Goal: Communication & Community: Ask a question

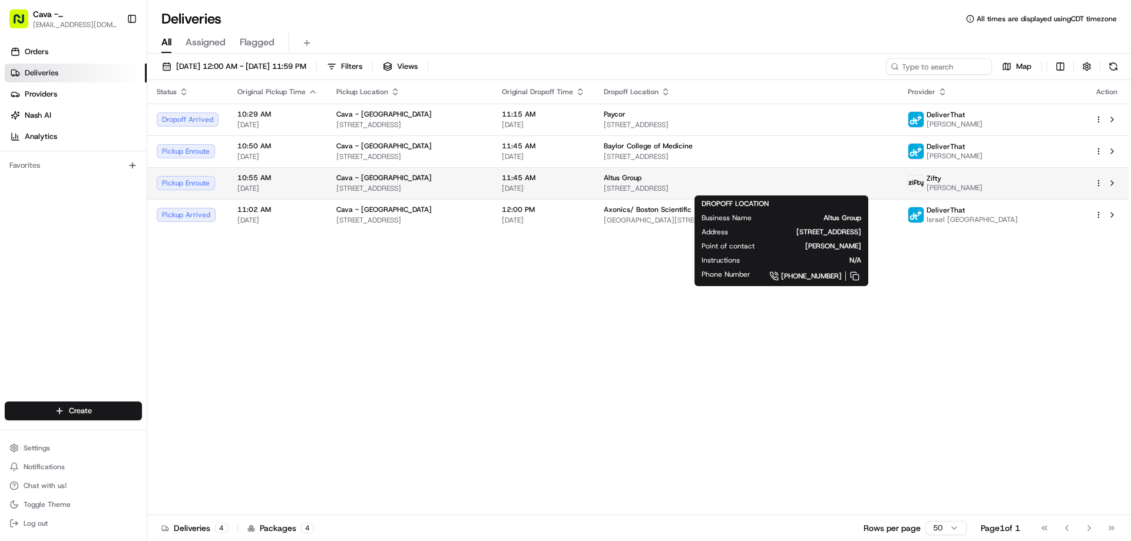
click at [889, 185] on span "[STREET_ADDRESS]" at bounding box center [746, 188] width 285 height 9
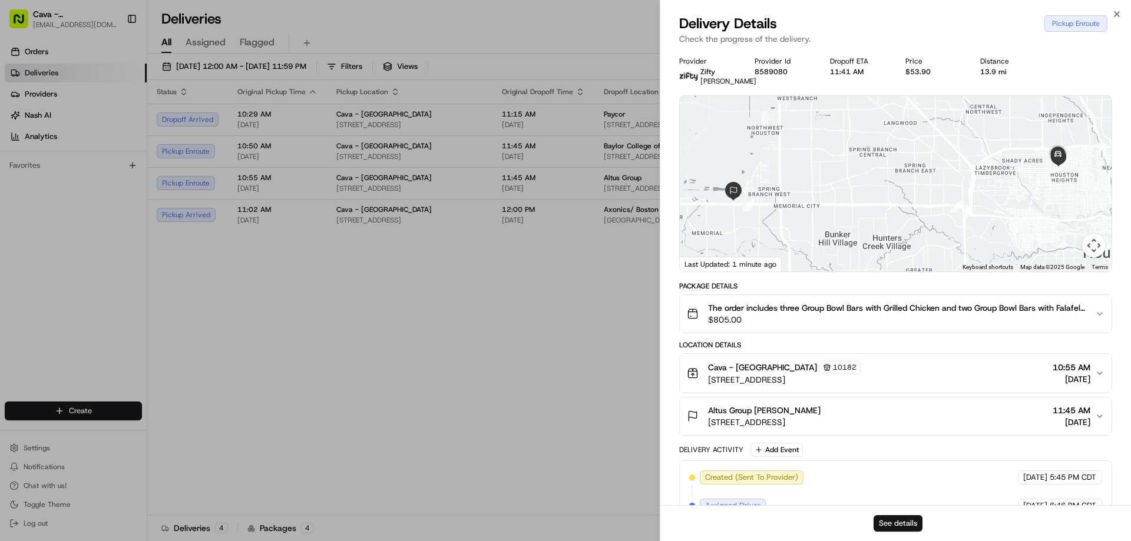
click at [900, 521] on button "See details" at bounding box center [897, 523] width 49 height 16
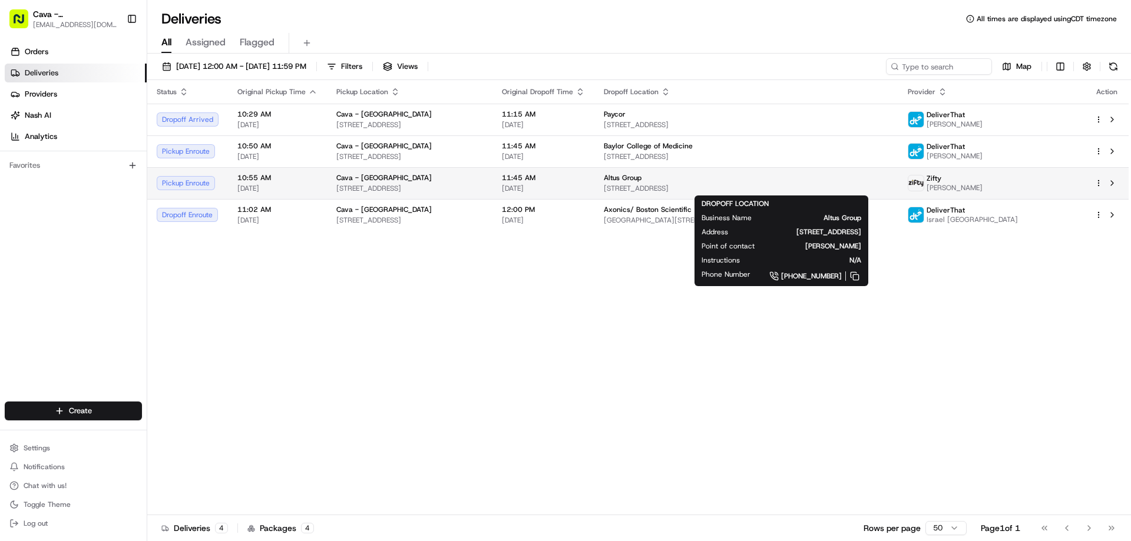
click at [889, 175] on div "Altus Group" at bounding box center [746, 177] width 285 height 9
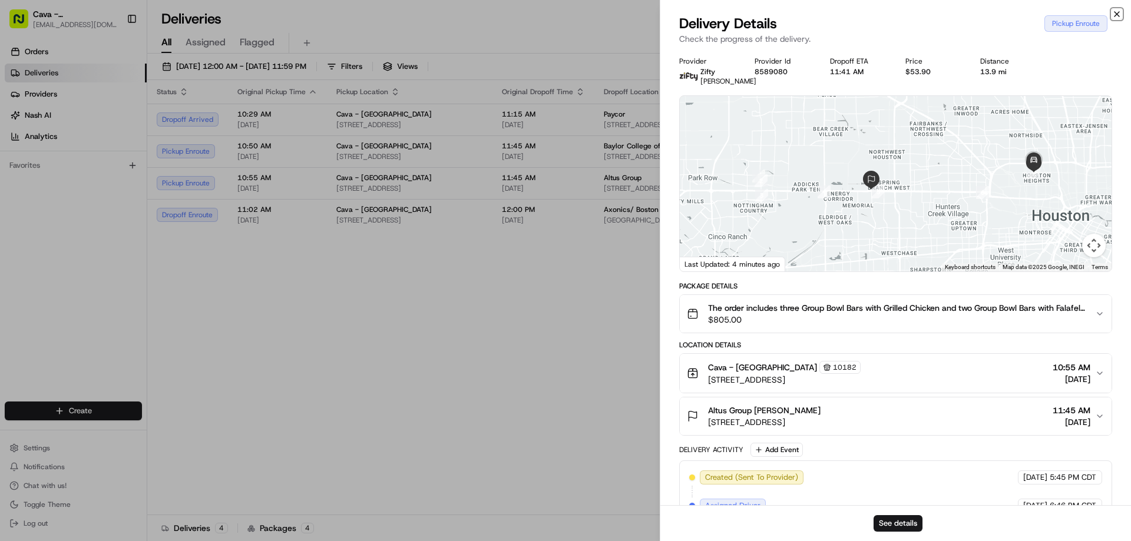
click at [1114, 12] on icon "button" at bounding box center [1116, 14] width 5 height 5
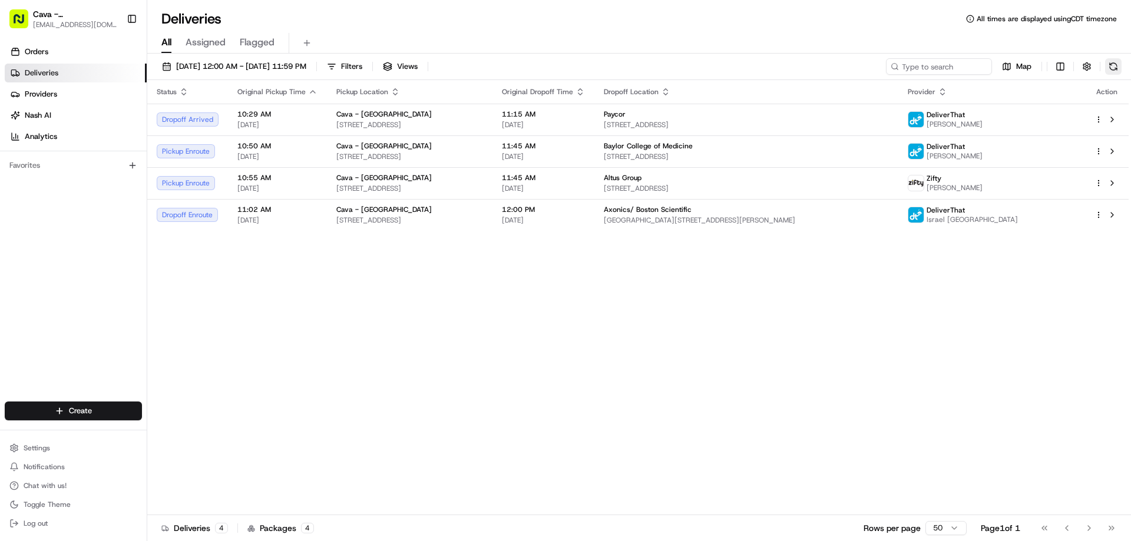
click at [1116, 62] on button at bounding box center [1113, 66] width 16 height 16
click at [52, 483] on span "Chat with us!" at bounding box center [45, 485] width 43 height 9
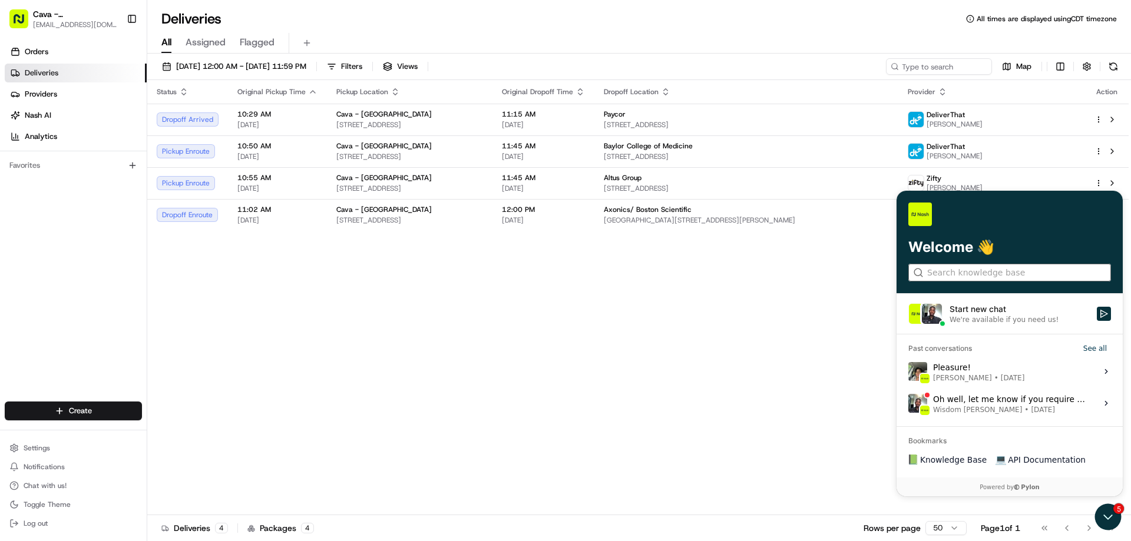
click at [972, 274] on input "search" at bounding box center [1009, 273] width 164 height 12
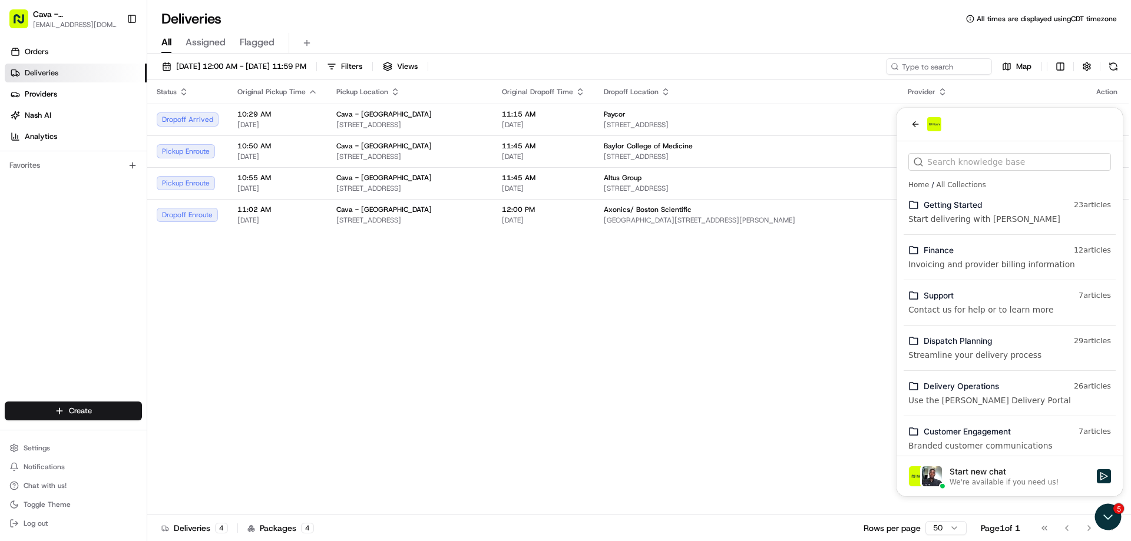
click at [677, 406] on div "Status Original Pickup Time Pickup Location Original Dropoff Time Dropoff Locat…" at bounding box center [637, 297] width 981 height 435
click at [913, 122] on icon "back" at bounding box center [914, 124] width 9 height 9
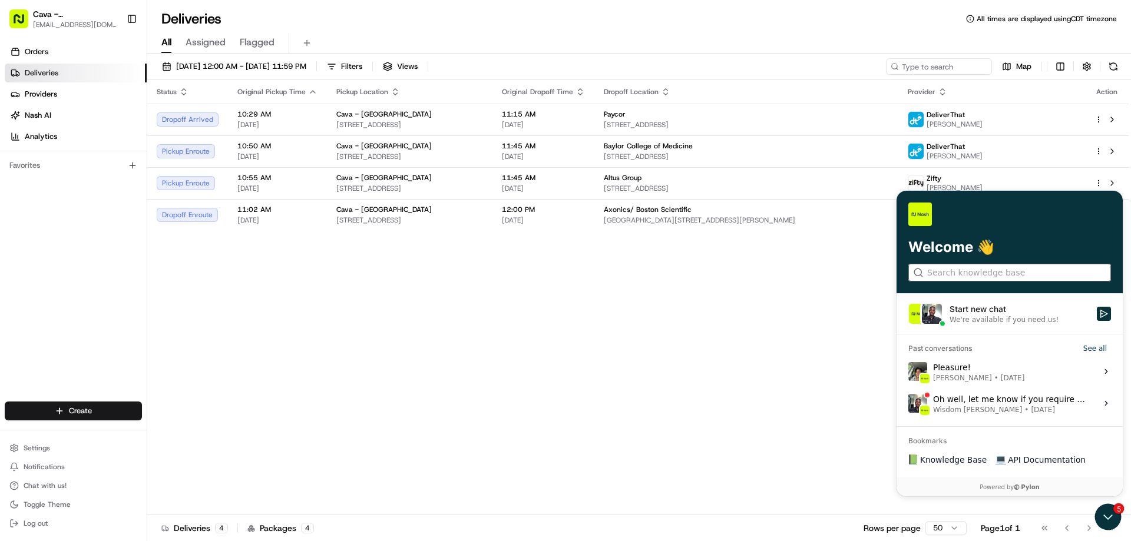
click at [952, 273] on input "search" at bounding box center [1009, 273] width 164 height 12
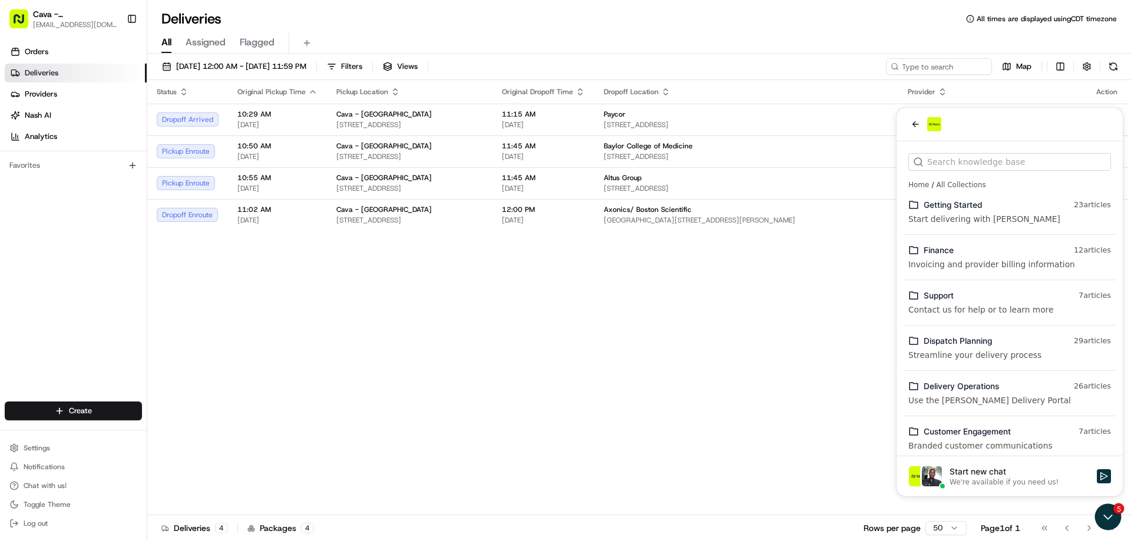
click at [844, 395] on div "Status Original Pickup Time Pickup Location Original Dropoff Time Dropoff Locat…" at bounding box center [637, 297] width 981 height 435
click at [844, 351] on div "Status Original Pickup Time Pickup Location Original Dropoff Time Dropoff Locat…" at bounding box center [637, 297] width 981 height 435
click at [921, 122] on button "back" at bounding box center [915, 124] width 14 height 14
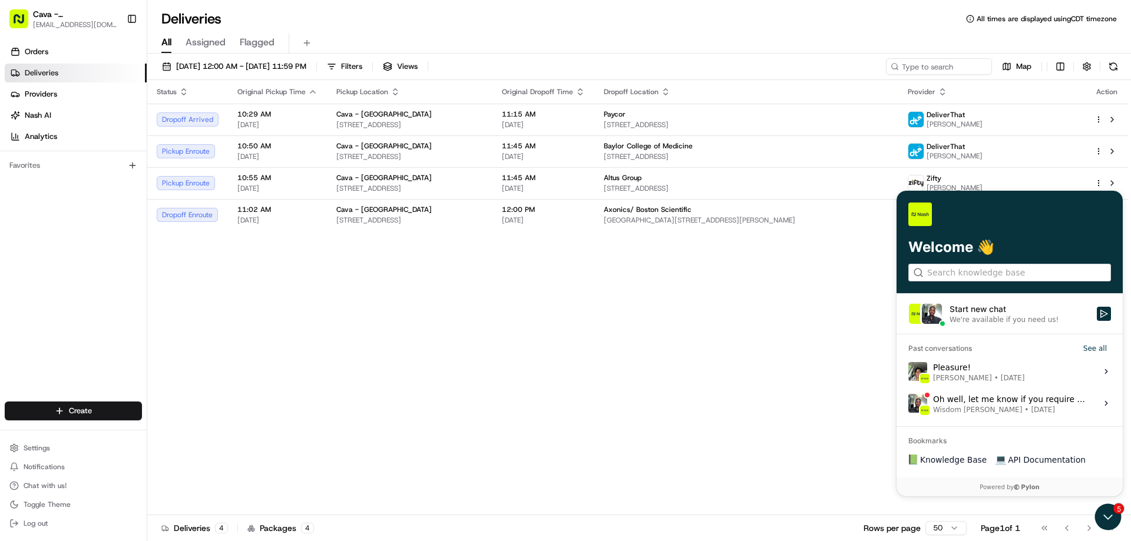
click at [740, 415] on div "Status Original Pickup Time Pickup Location Original Dropoff Time Dropoff Locat…" at bounding box center [637, 297] width 981 height 435
click at [1110, 516] on icon "Open customer support" at bounding box center [1107, 517] width 9 height 4
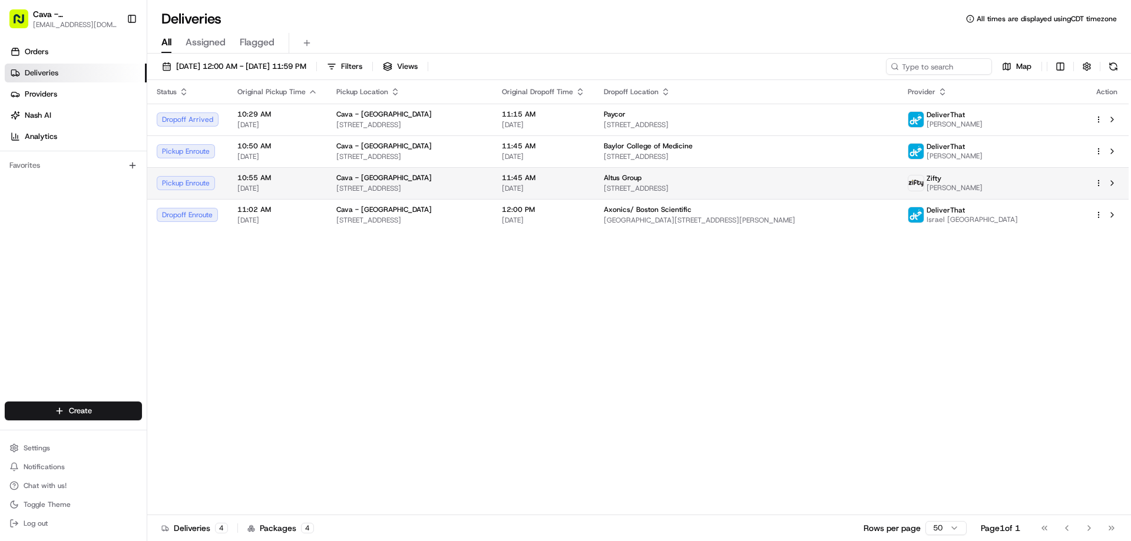
click at [1062, 178] on div "Zifty [PERSON_NAME]" at bounding box center [991, 183] width 168 height 19
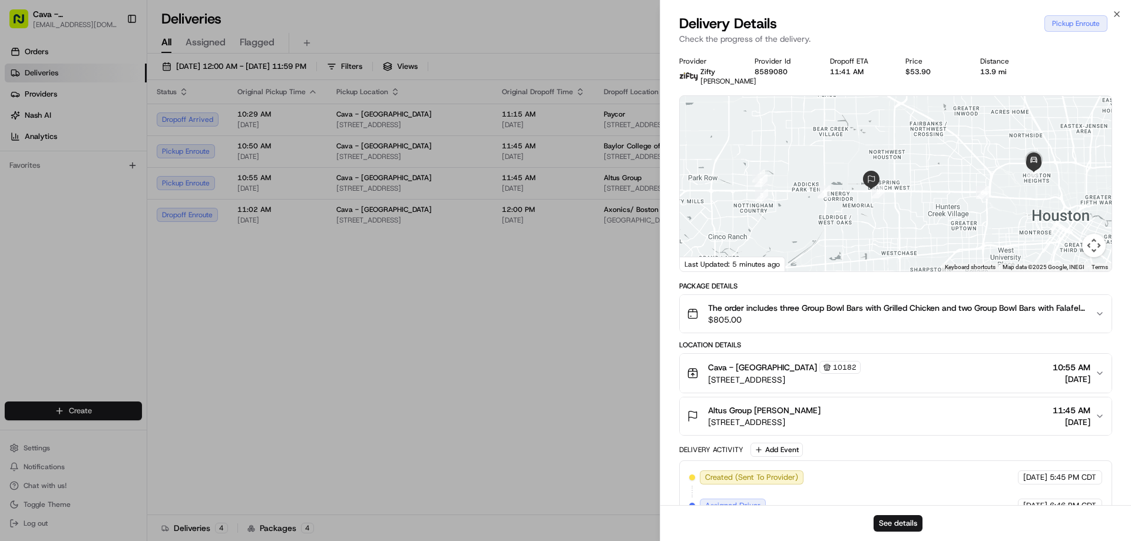
click at [1119, 9] on div "Close Delivery Details Pickup Enroute Check the progress of the delivery. Provi…" at bounding box center [895, 270] width 471 height 541
click at [1116, 12] on icon "button" at bounding box center [1116, 13] width 9 height 9
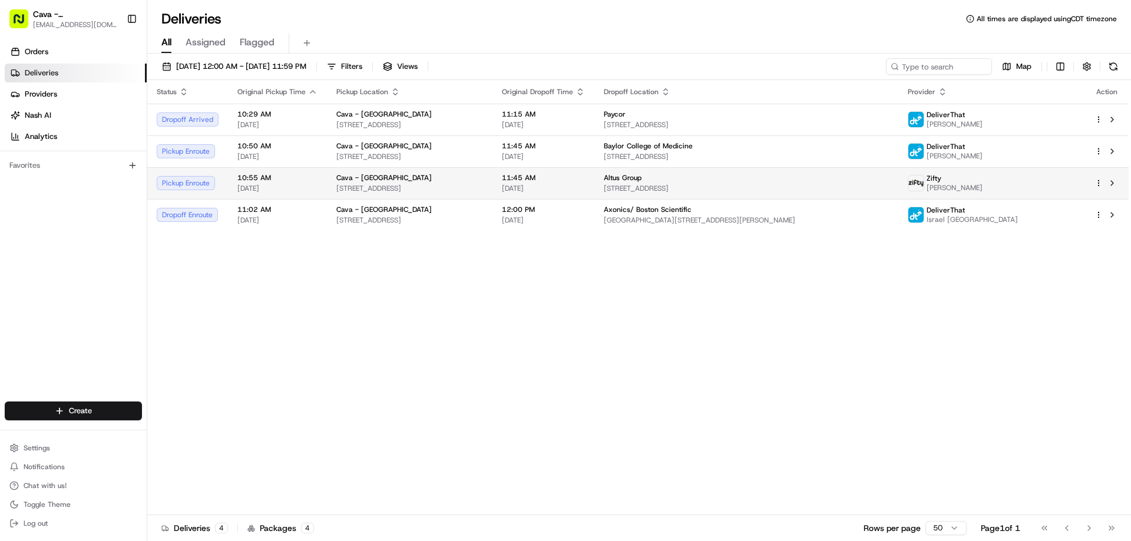
click at [1073, 175] on div "Zifty [PERSON_NAME]" at bounding box center [991, 183] width 168 height 19
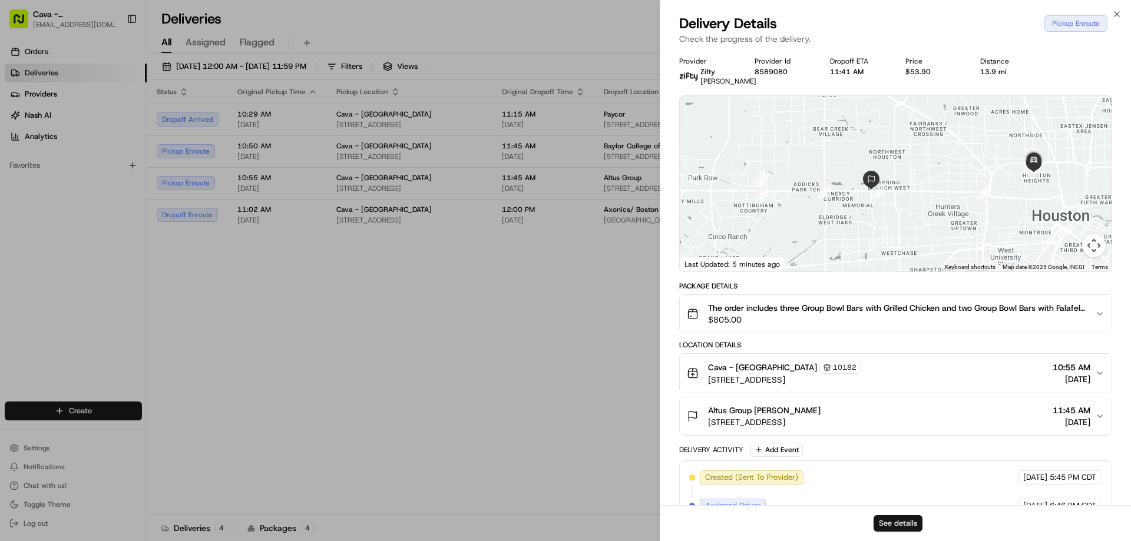
click at [902, 527] on button "See details" at bounding box center [897, 523] width 49 height 16
click at [1113, 11] on icon "button" at bounding box center [1116, 13] width 9 height 9
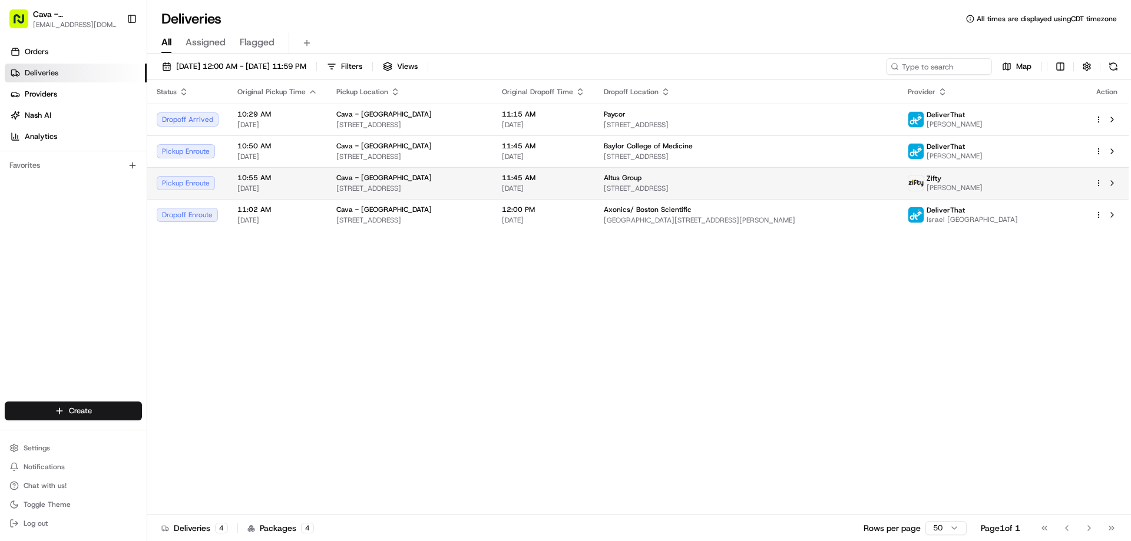
click at [179, 185] on div "Pickup Enroute" at bounding box center [188, 183] width 62 height 14
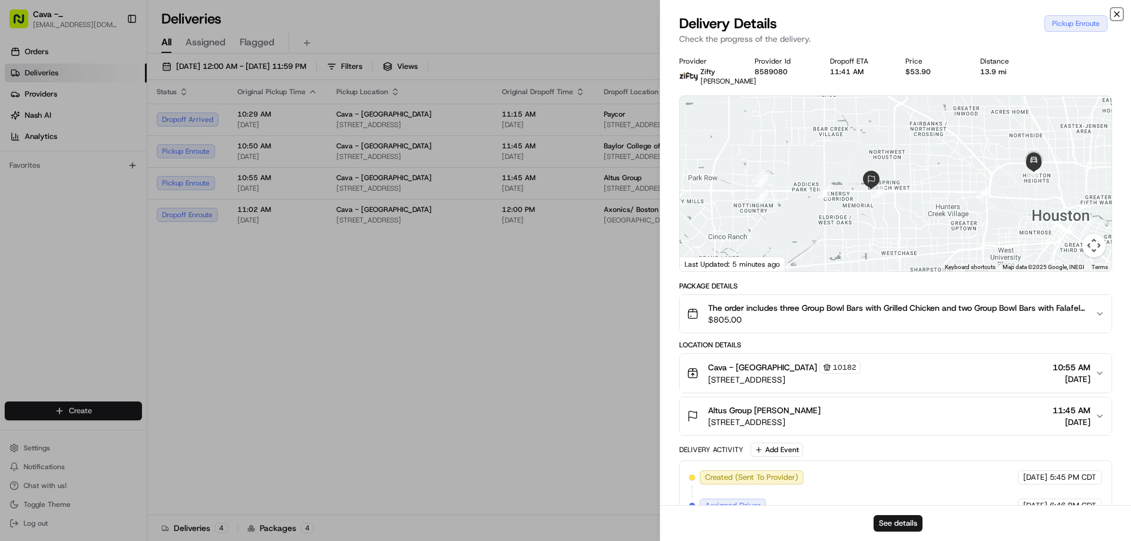
click at [1119, 12] on icon "button" at bounding box center [1116, 13] width 9 height 9
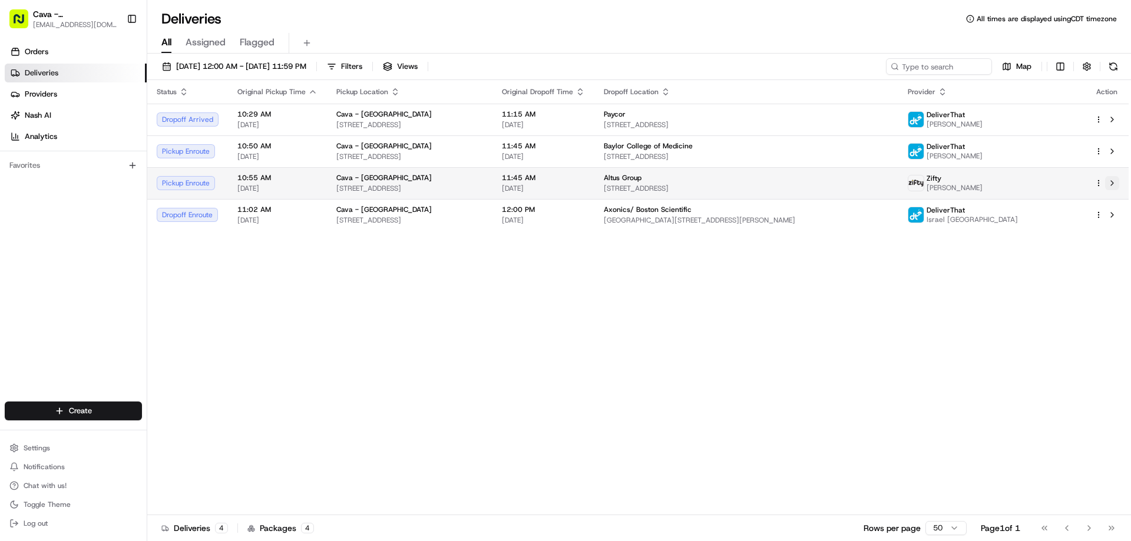
click at [1112, 181] on button at bounding box center [1112, 183] width 14 height 14
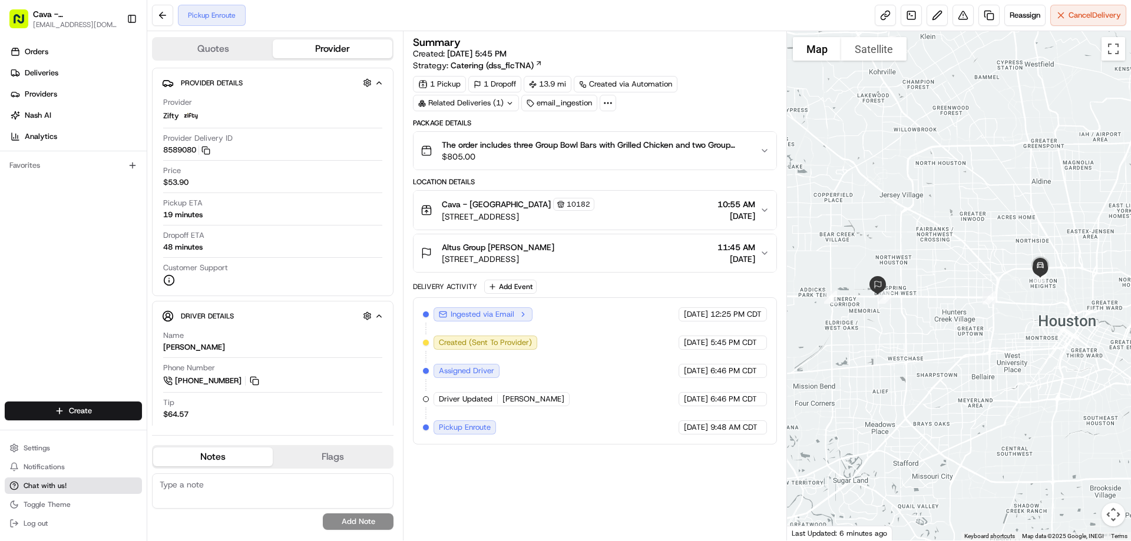
click at [46, 489] on span "Chat with us!" at bounding box center [45, 485] width 43 height 9
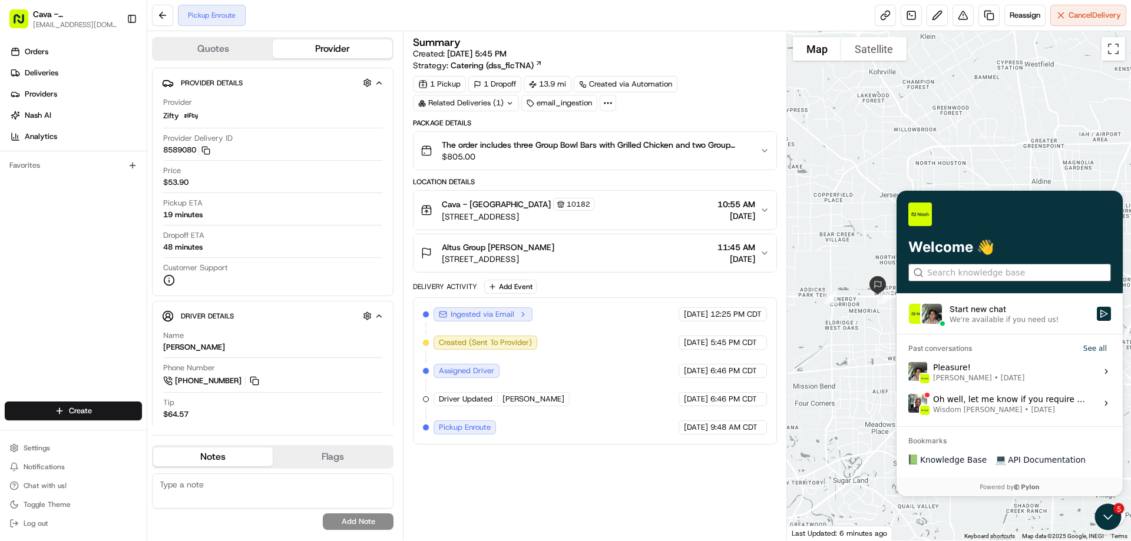
click at [974, 274] on input "search" at bounding box center [1009, 273] width 164 height 12
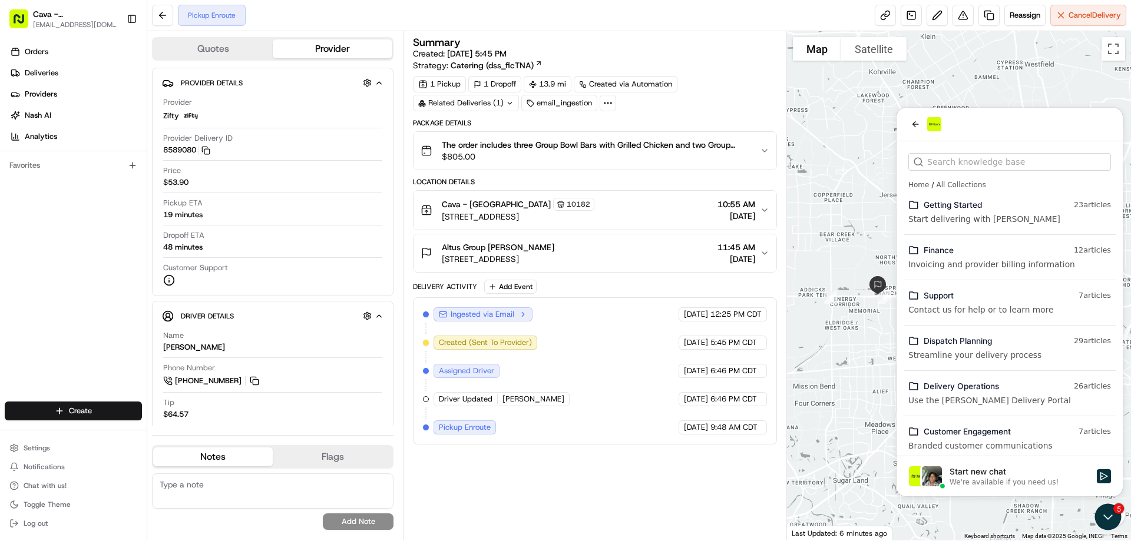
click at [972, 208] on div "Getting Started" at bounding box center [995, 205] width 145 height 12
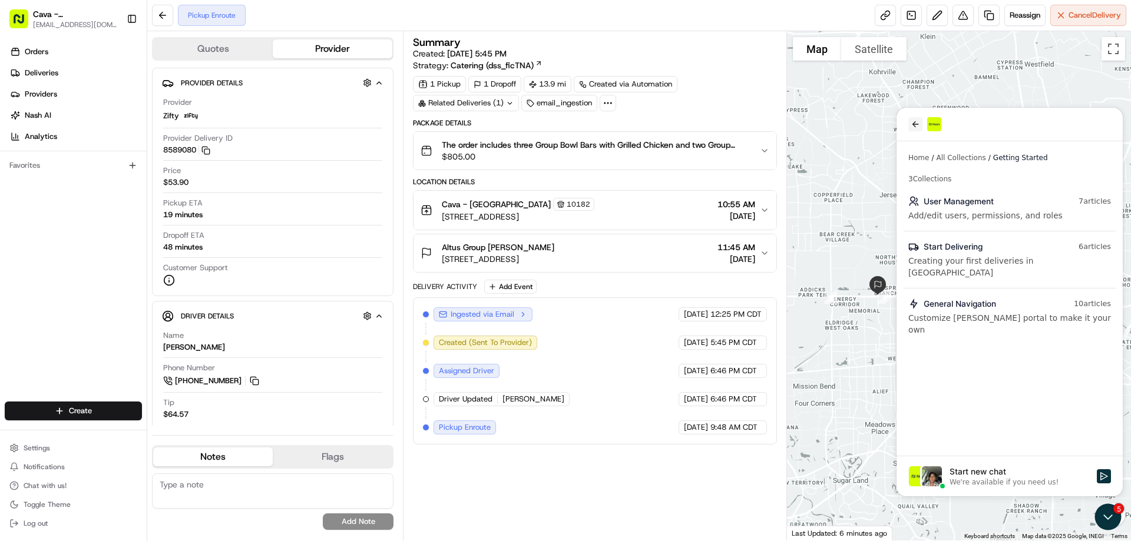
click at [916, 124] on icon "back" at bounding box center [914, 124] width 9 height 9
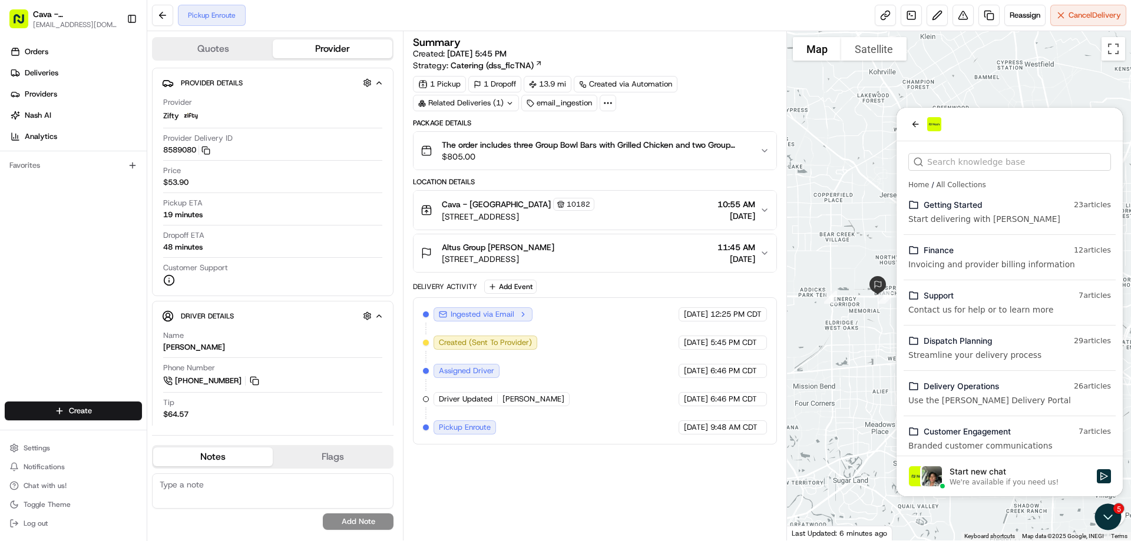
click at [1000, 478] on div "We're available if you need us!" at bounding box center [1003, 482] width 109 height 9
click at [1096, 478] on button "Start new chat We're available if you need us!" at bounding box center [1103, 476] width 14 height 14
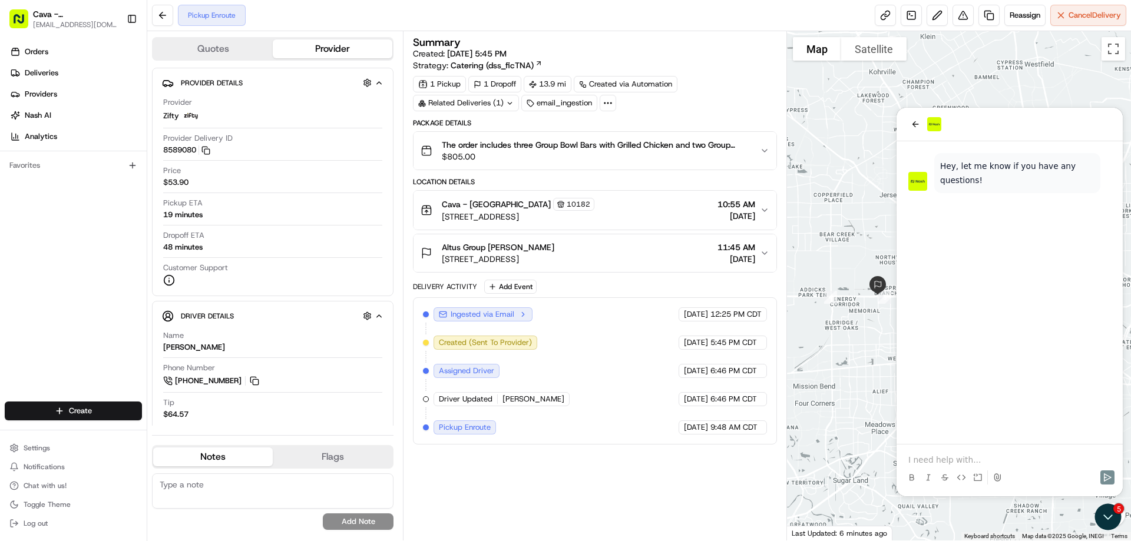
click at [976, 454] on p at bounding box center [1009, 460] width 203 height 12
click at [969, 462] on p "My driver a" at bounding box center [1009, 460] width 203 height 12
click at [913, 126] on icon "back" at bounding box center [914, 124] width 9 height 9
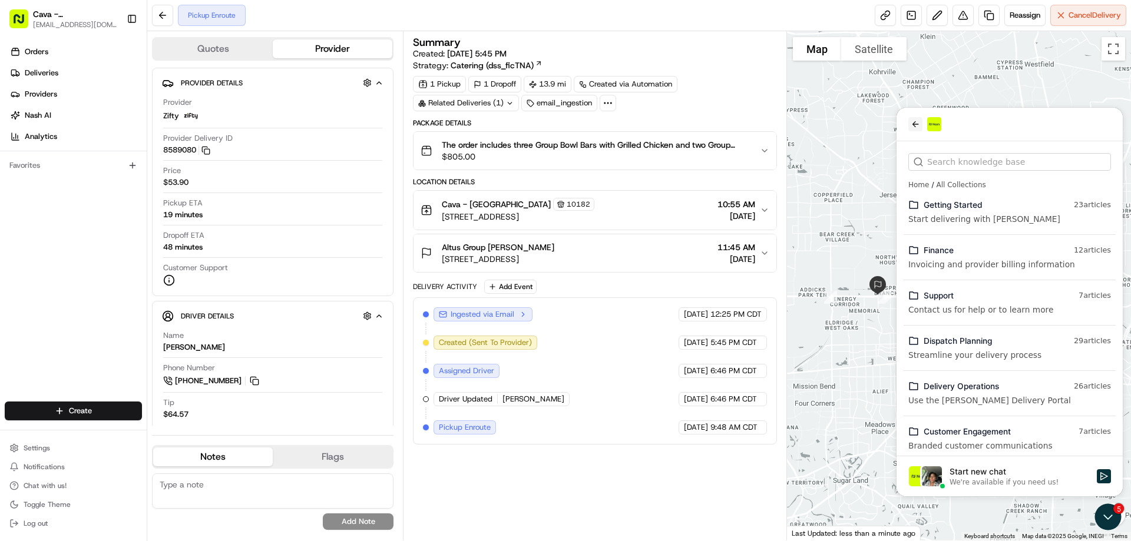
click at [917, 121] on icon "back" at bounding box center [914, 124] width 9 height 9
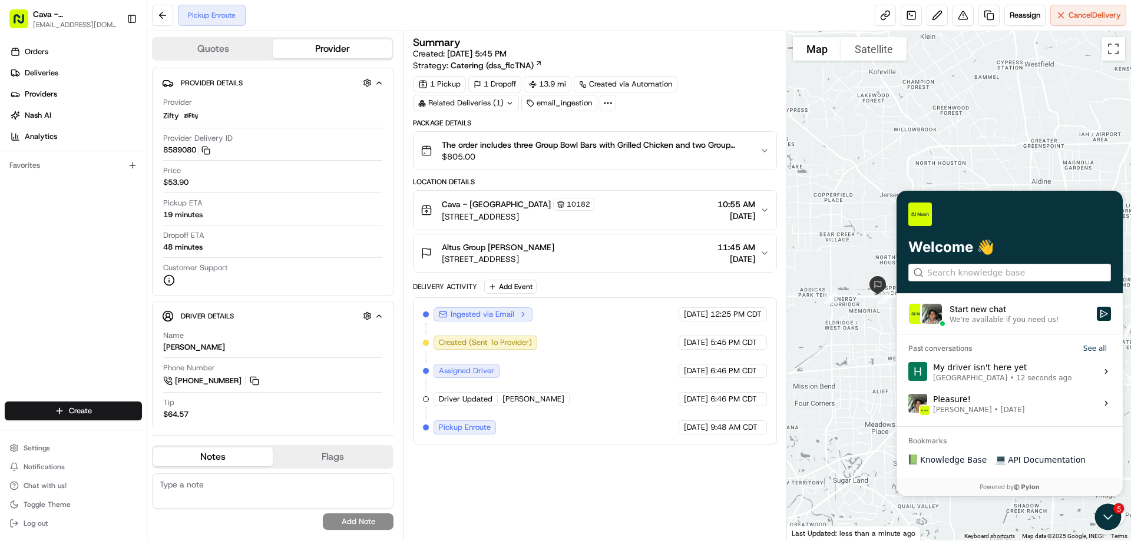
click at [992, 309] on div "Start new chat" at bounding box center [1019, 309] width 140 height 12
click at [1096, 309] on button "Start new chat We're available if you need us!" at bounding box center [1103, 314] width 14 height 14
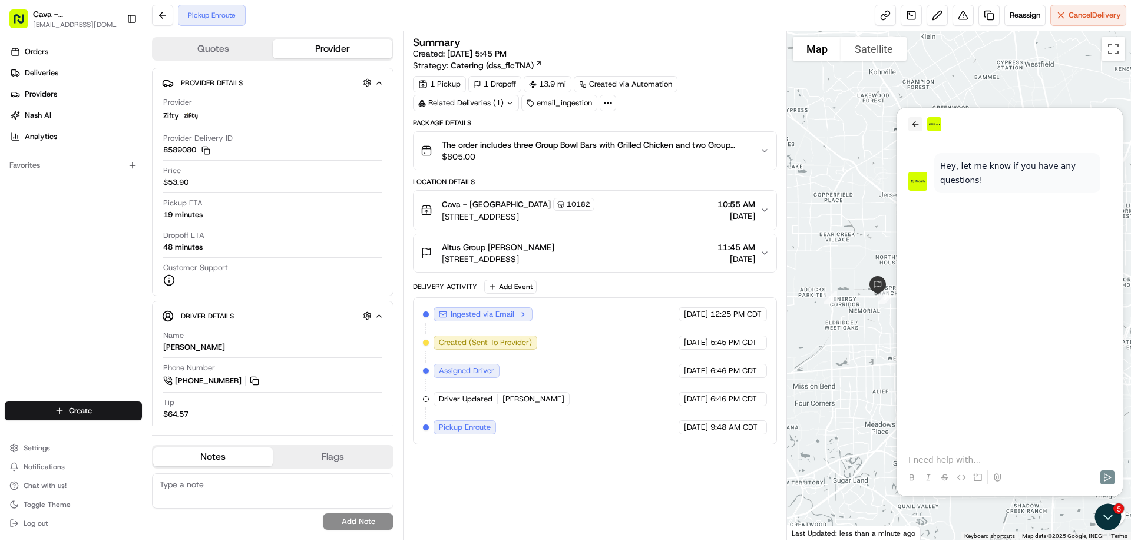
click at [918, 122] on icon "back" at bounding box center [914, 124] width 9 height 9
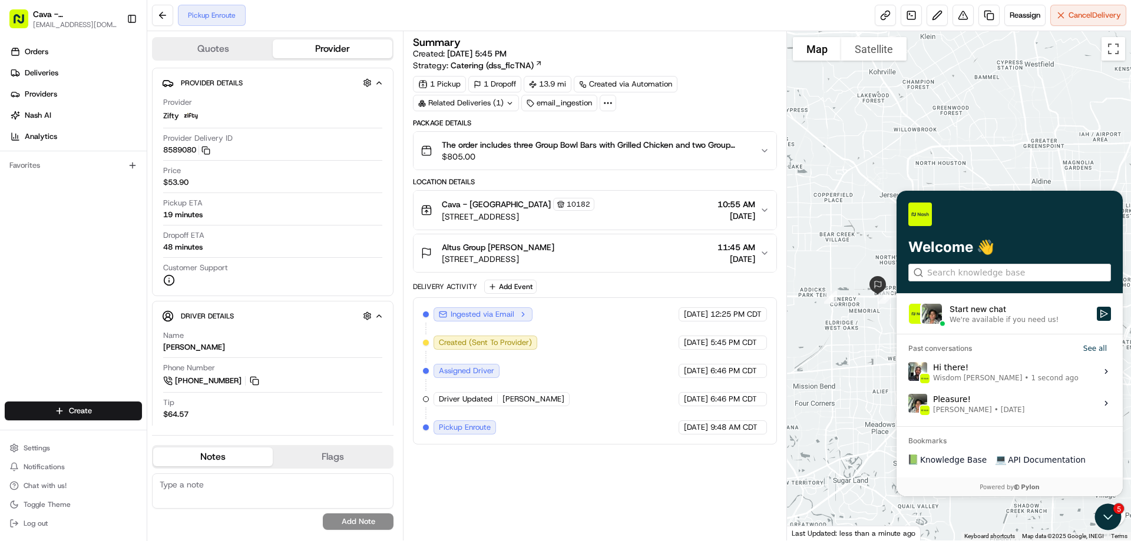
click at [944, 436] on h3 "Bookmarks" at bounding box center [1009, 436] width 226 height 19
click at [939, 445] on h3 "Bookmarks" at bounding box center [1009, 436] width 226 height 19
click at [1101, 348] on button "See all" at bounding box center [1095, 349] width 32 height 14
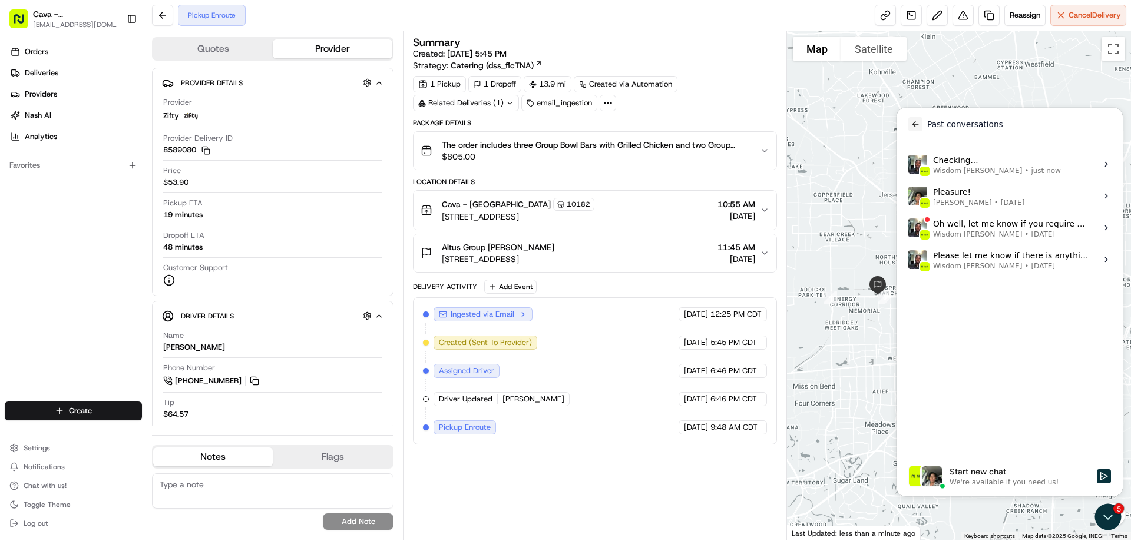
click at [915, 127] on icon "back" at bounding box center [915, 124] width 6 height 6
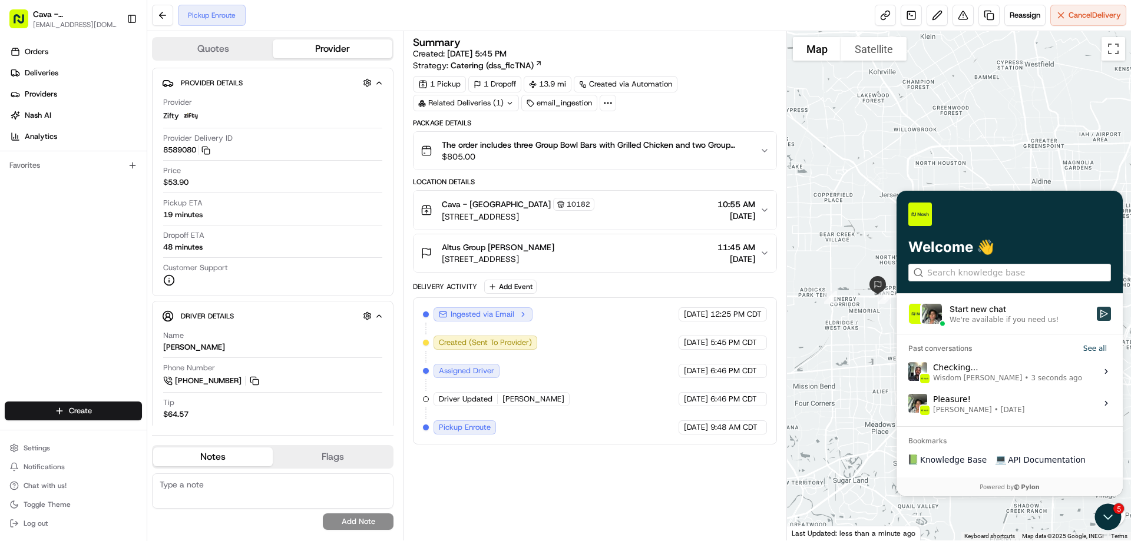
click at [1108, 310] on button "Start new chat We're available if you need us!" at bounding box center [1103, 314] width 14 height 14
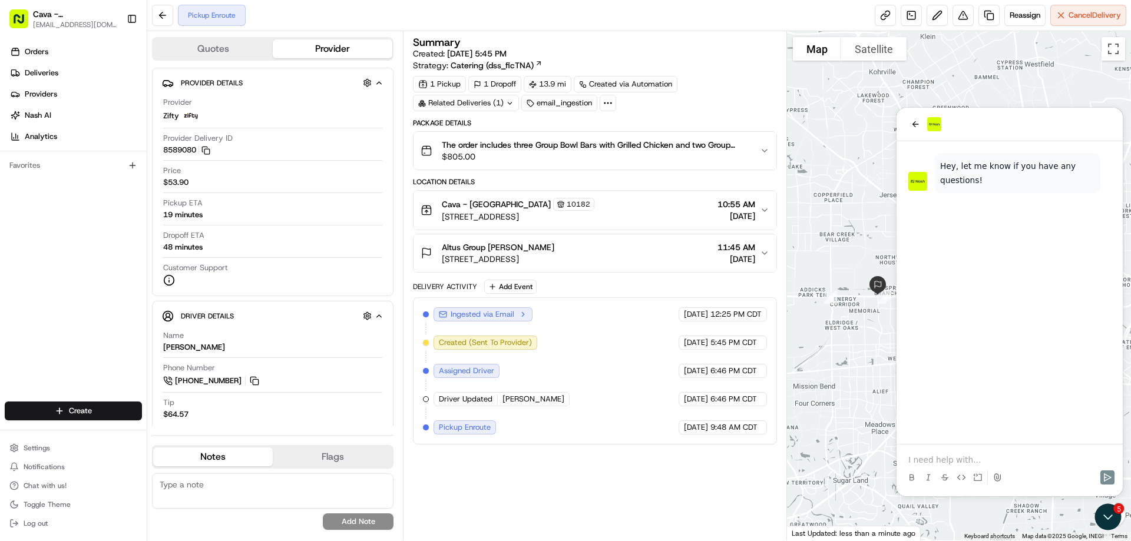
click at [949, 460] on p at bounding box center [1009, 460] width 203 height 12
